Goal: Transaction & Acquisition: Purchase product/service

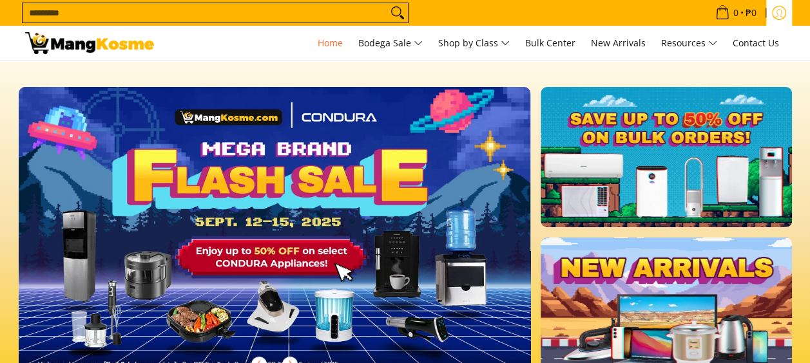
drag, startPoint x: 0, startPoint y: 0, endPoint x: 773, endPoint y: 11, distance: 773.4
click at [773, 11] on icon "Log in" at bounding box center [779, 13] width 14 height 14
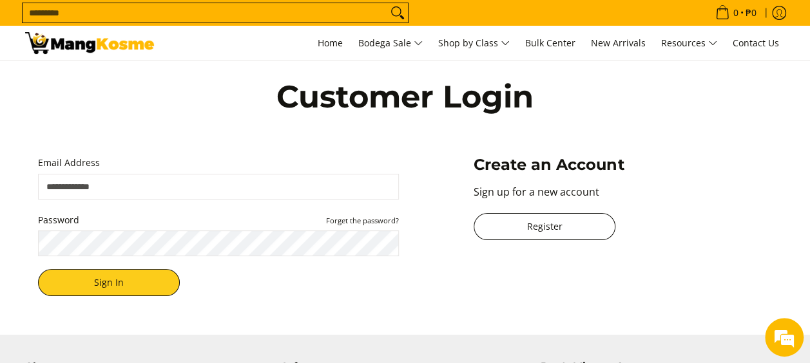
click at [522, 225] on link "Register" at bounding box center [545, 226] width 142 height 27
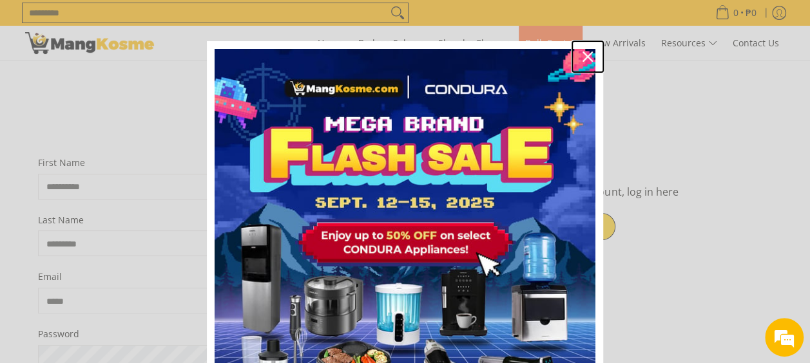
click at [584, 55] on icon "close icon" at bounding box center [588, 57] width 10 height 10
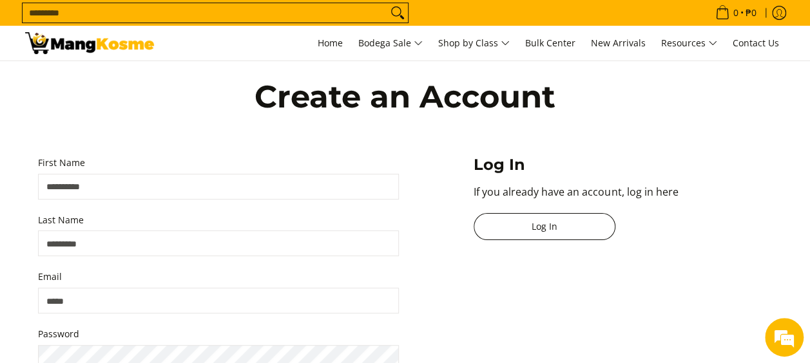
click at [553, 220] on link "Log In" at bounding box center [545, 226] width 142 height 27
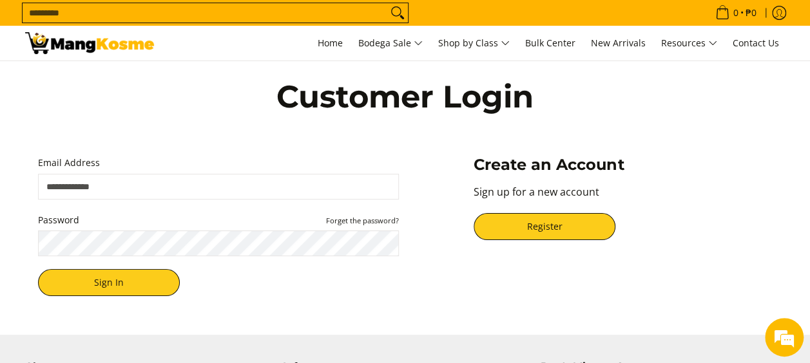
click at [543, 240] on div "Register" at bounding box center [623, 233] width 298 height 40
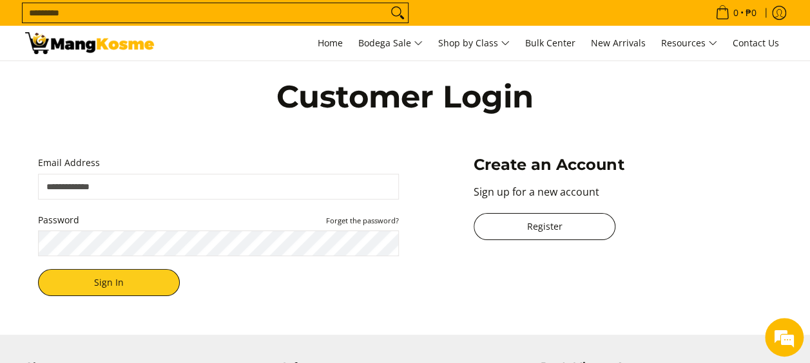
click at [544, 233] on link "Register" at bounding box center [545, 226] width 142 height 27
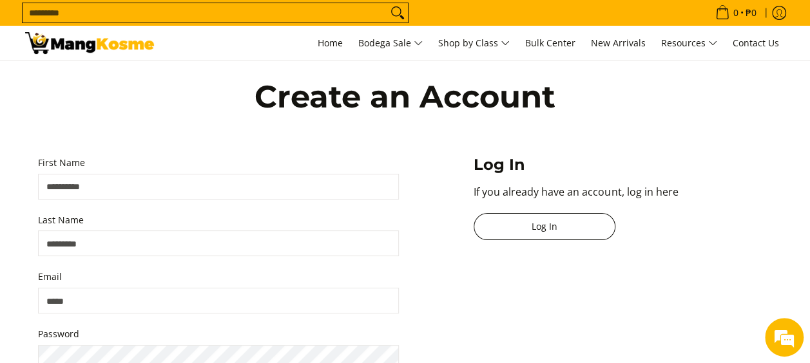
click at [535, 229] on link "Log In" at bounding box center [545, 226] width 142 height 27
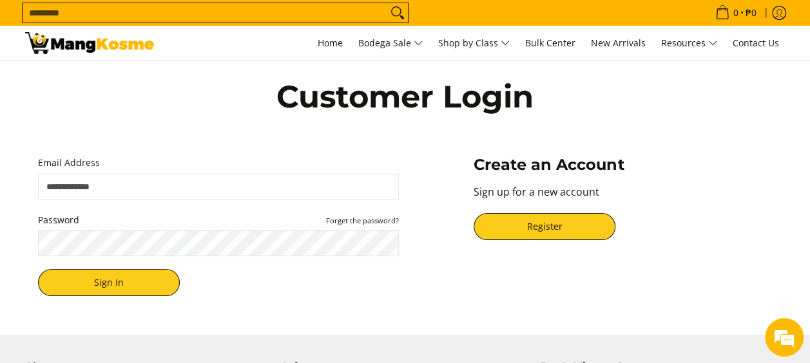
click at [137, 190] on input "Email Address" at bounding box center [218, 187] width 361 height 26
click at [38, 269] on button "Sign In" at bounding box center [109, 282] width 142 height 27
click at [169, 191] on input "Email Address" at bounding box center [218, 187] width 361 height 26
type input "**********"
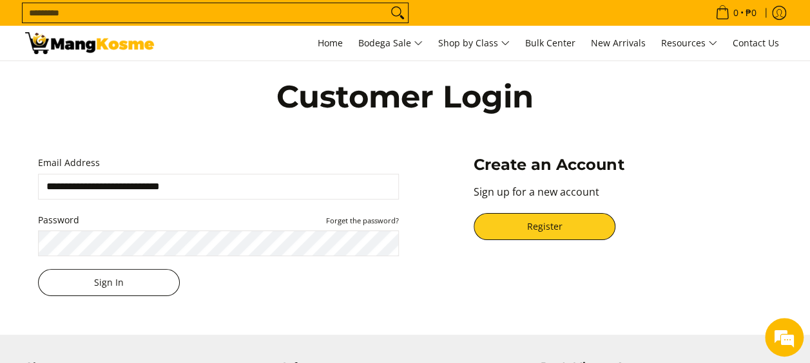
click at [88, 280] on button "Sign In" at bounding box center [109, 282] width 142 height 27
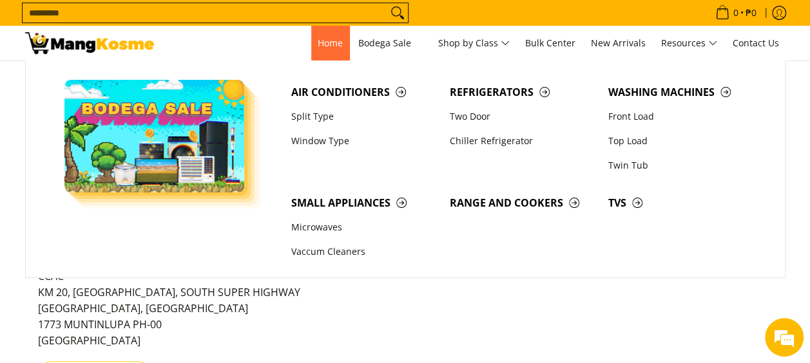
drag, startPoint x: 316, startPoint y: 41, endPoint x: 499, endPoint y: 86, distance: 187.9
click at [318, 41] on span "Home" at bounding box center [330, 43] width 25 height 12
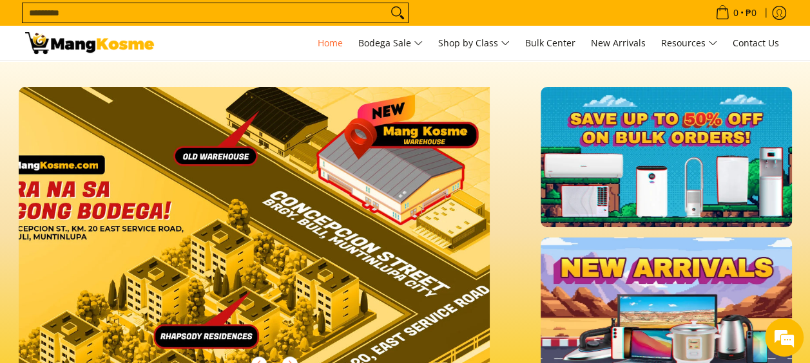
click at [211, 3] on input "Search..." at bounding box center [205, 12] width 365 height 19
click at [211, 5] on input "Search..." at bounding box center [205, 12] width 365 height 19
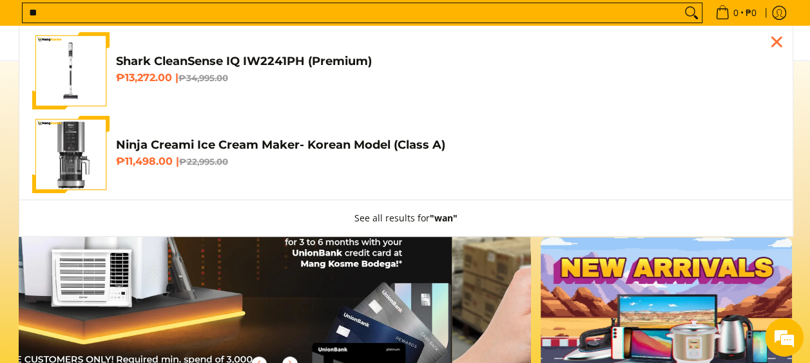
type input "*"
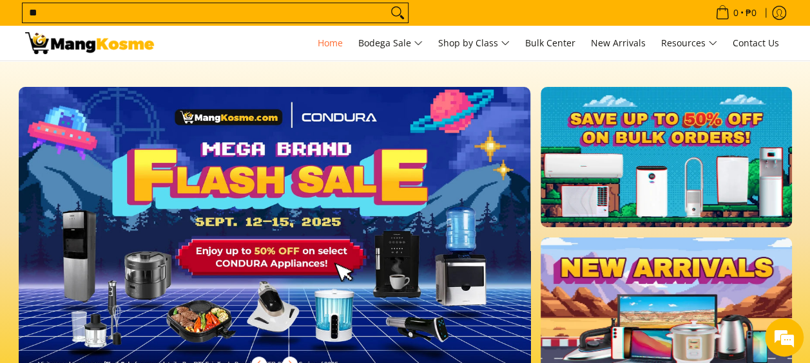
type input "*"
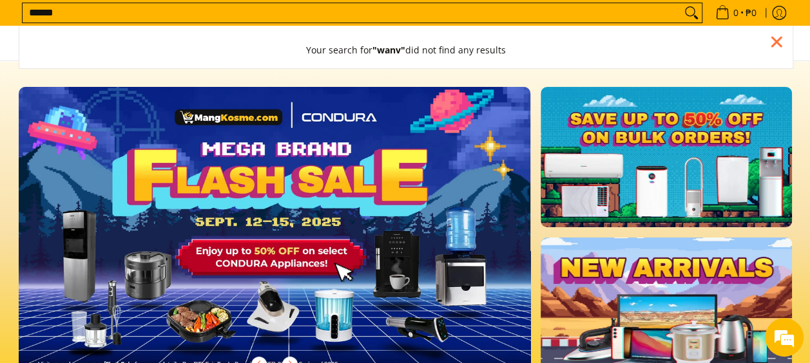
type input "******"
click at [681, 3] on button "Search" at bounding box center [691, 12] width 21 height 19
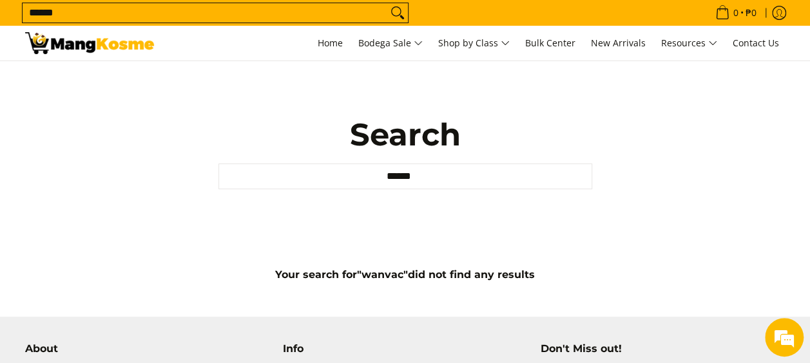
drag, startPoint x: 88, startPoint y: 21, endPoint x: -3, endPoint y: -12, distance: 96.6
click at [0, 0] on html "Skip to Main Content Home Bodega Sale Shop by Class Bulk Center New Arrivals Re…" at bounding box center [405, 339] width 810 height 678
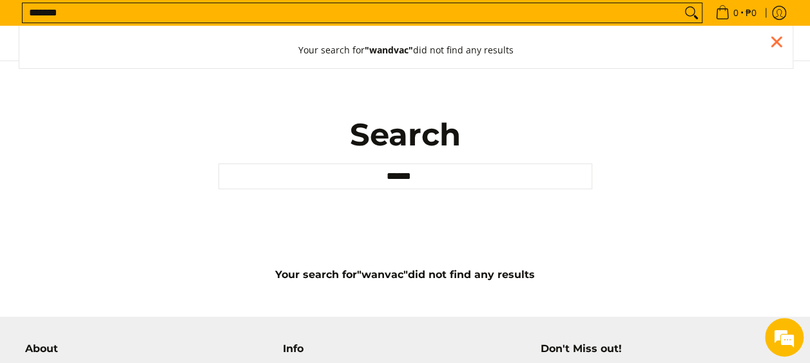
type input "*******"
click at [681, 3] on button "Search" at bounding box center [691, 12] width 21 height 19
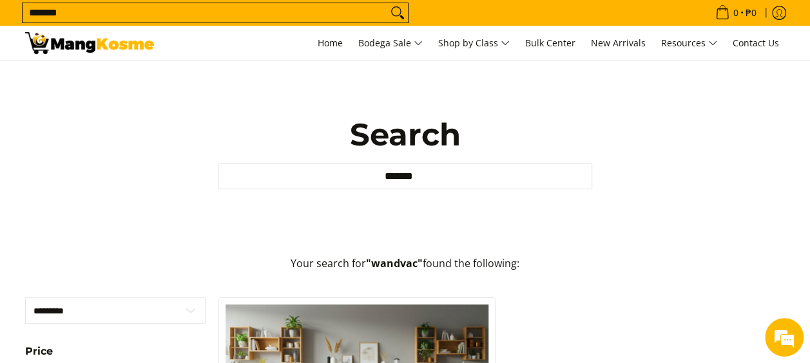
click at [72, 37] on img at bounding box center [89, 43] width 129 height 22
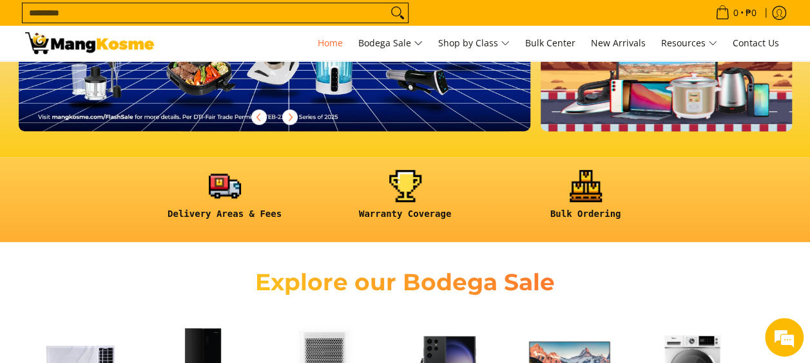
scroll to position [387, 0]
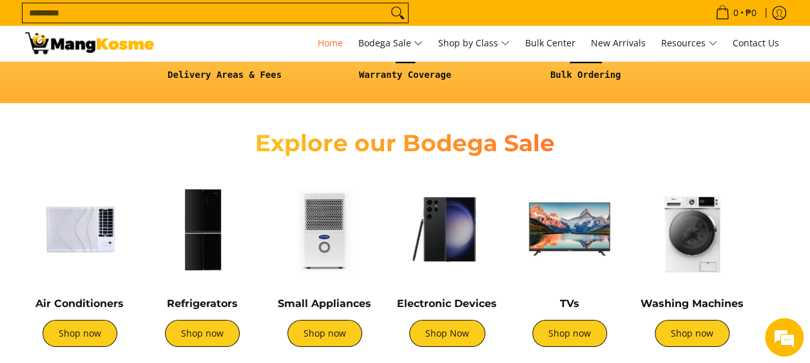
click at [347, 258] on img at bounding box center [325, 230] width 110 height 110
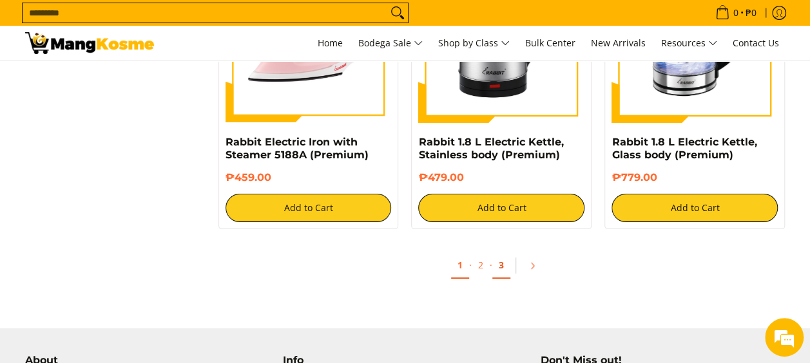
scroll to position [2449, 0]
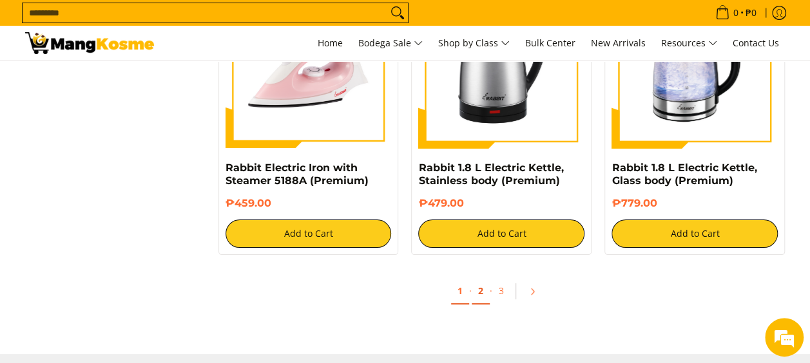
click at [483, 293] on link "2" at bounding box center [481, 291] width 18 height 26
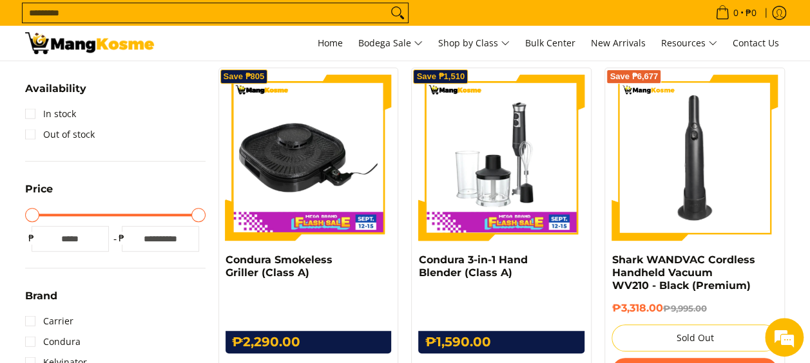
scroll to position [258, 0]
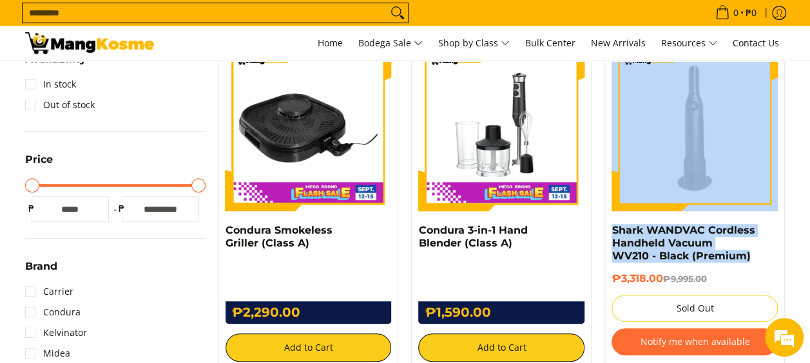
drag, startPoint x: 759, startPoint y: 260, endPoint x: 612, endPoint y: 223, distance: 152.2
click at [612, 223] on div "Save ₱6,677 Shark WANDVAC Cordless Handheld Vacuum WV210 - Black (Premium) ₱3,3…" at bounding box center [695, 203] width 180 height 331
click at [761, 264] on div "Shark WANDVAC Cordless Handheld Vacuum WV210 - Black (Premium)" at bounding box center [695, 248] width 166 height 48
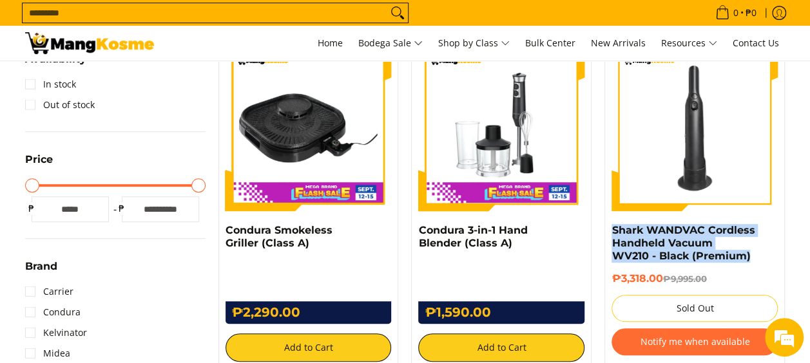
drag, startPoint x: 759, startPoint y: 253, endPoint x: 610, endPoint y: 227, distance: 151.8
click at [610, 227] on div "Save ₱6,677 Shark WANDVAC Cordless Handheld Vacuum WV210 - Black (Premium) ₱3,3…" at bounding box center [695, 203] width 180 height 331
copy link "Shark WANDVAC Cordless Handheld Vacuum WV210 - Black (Premium)"
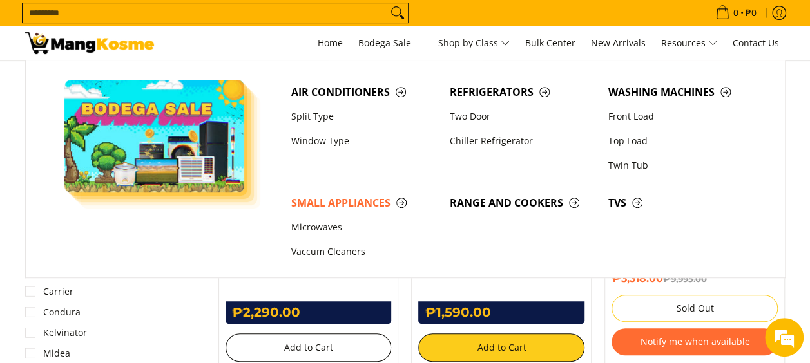
scroll to position [322, 0]
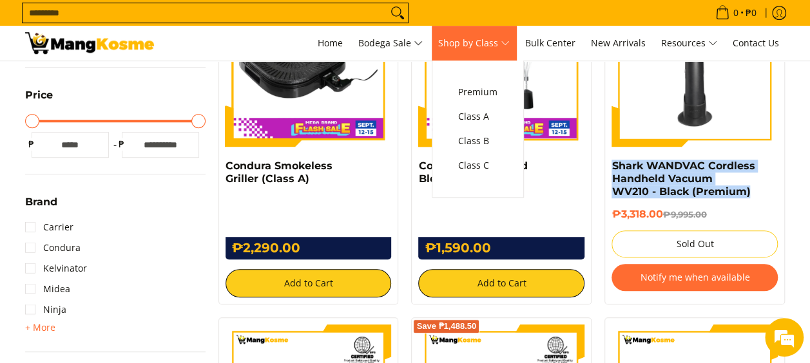
scroll to position [193, 0]
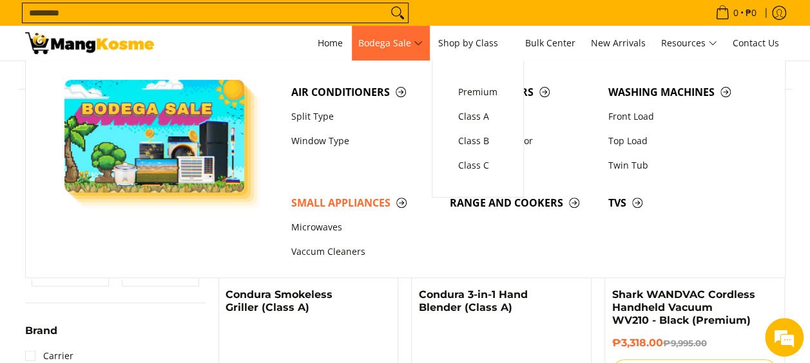
click at [414, 46] on span "Bodega Sale" at bounding box center [390, 43] width 64 height 16
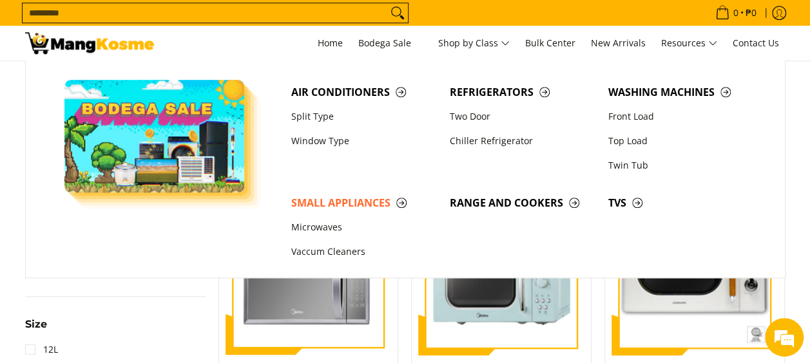
scroll to position [451, 0]
